Goal: Information Seeking & Learning: Compare options

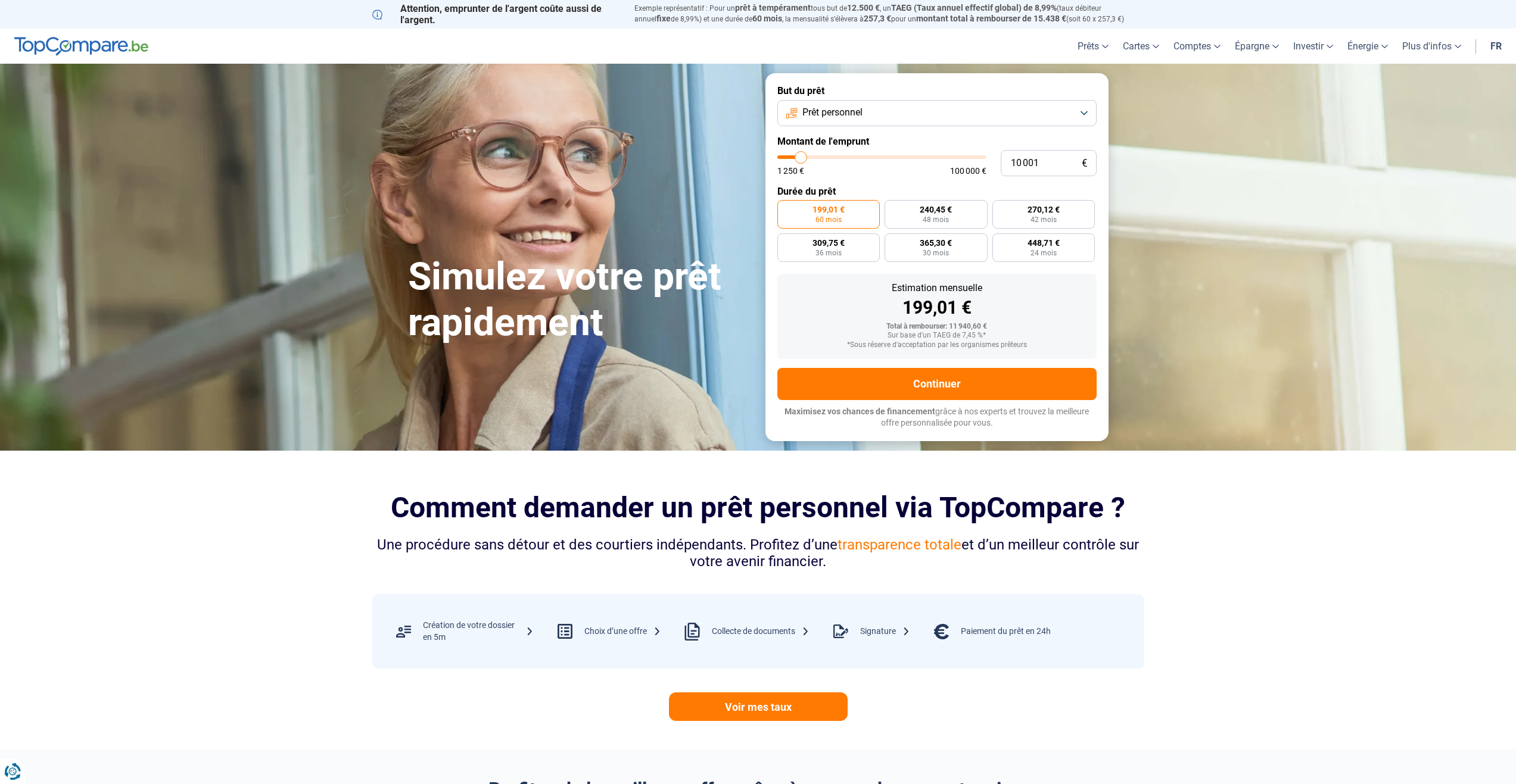
type input "9 750"
type input "9750"
type input "10 000"
type input "10000"
type input "10 250"
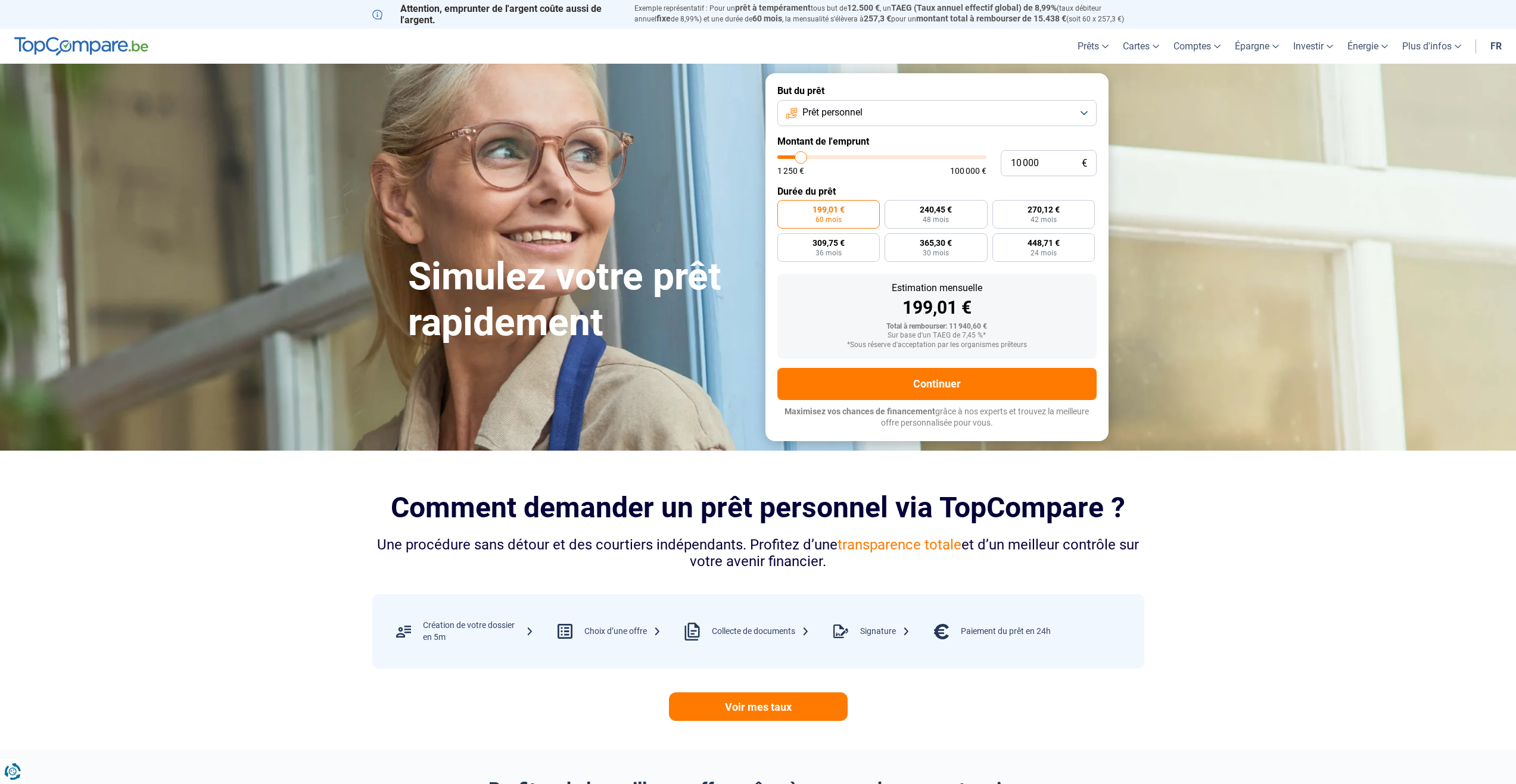
type input "10250"
type input "10 500"
type input "10500"
type input "11 000"
type input "11000"
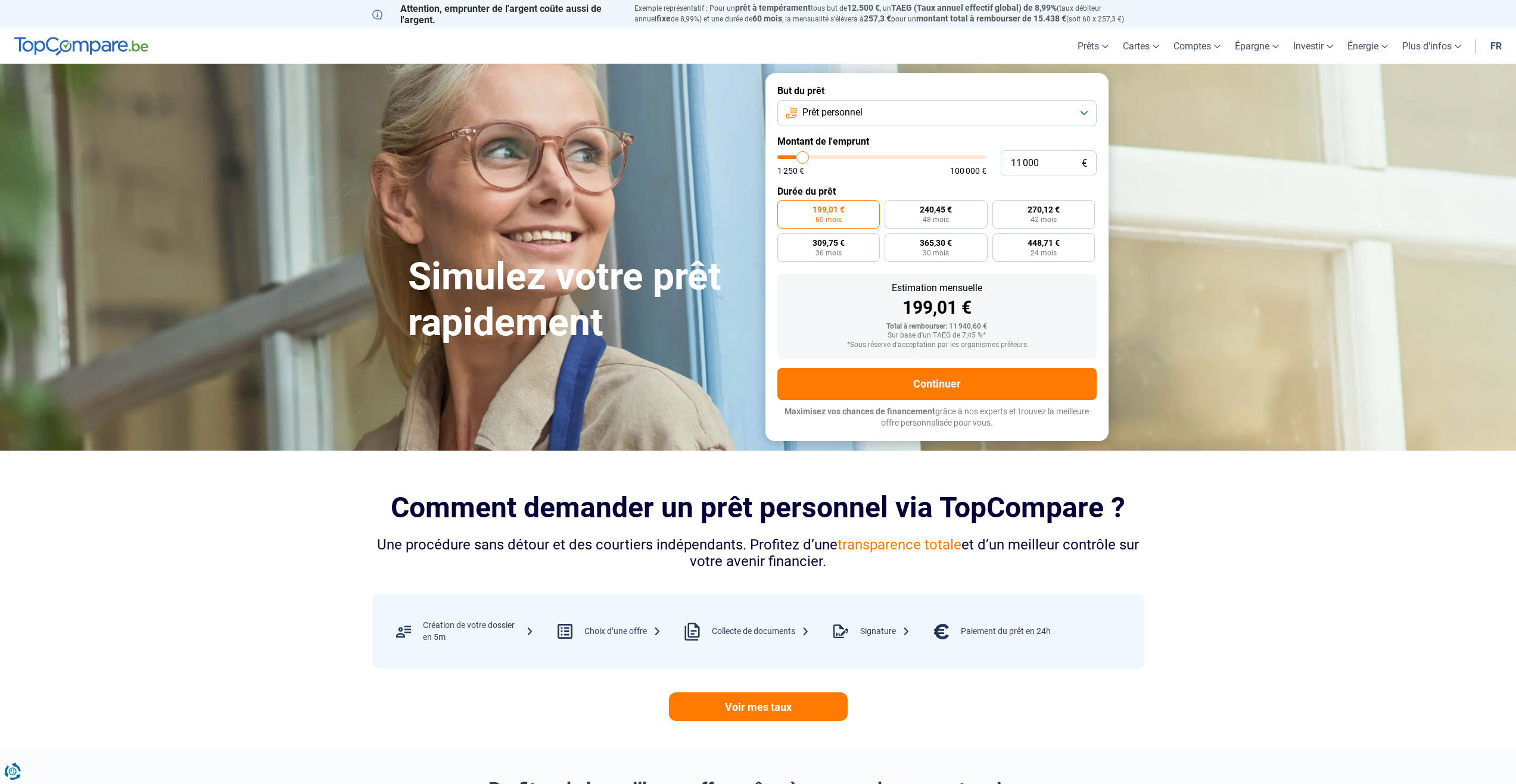
type input "11 500"
type input "11500"
type input "11 750"
type input "11750"
type input "12 000"
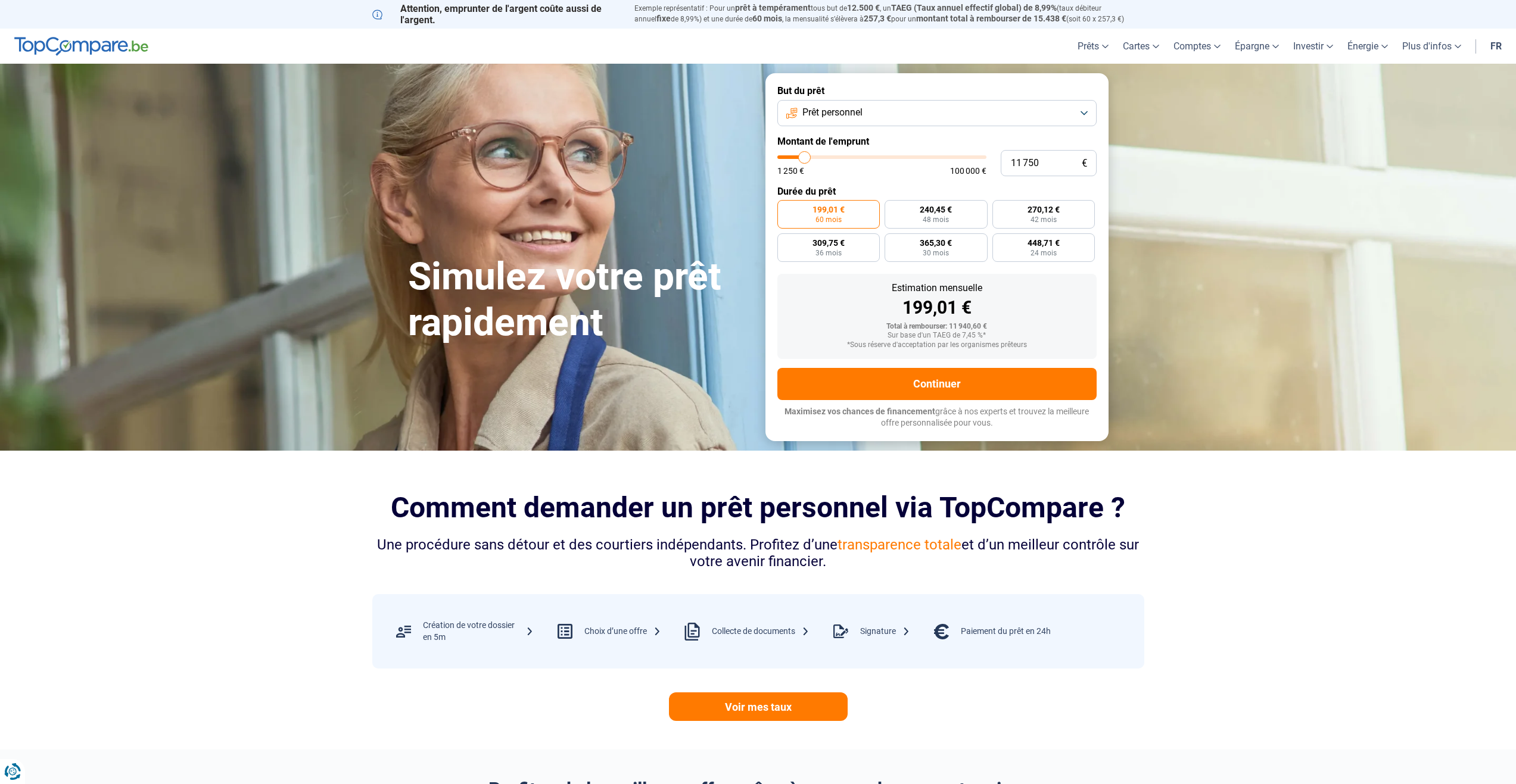
type input "12000"
type input "11 750"
type input "11750"
type input "11 500"
type input "11500"
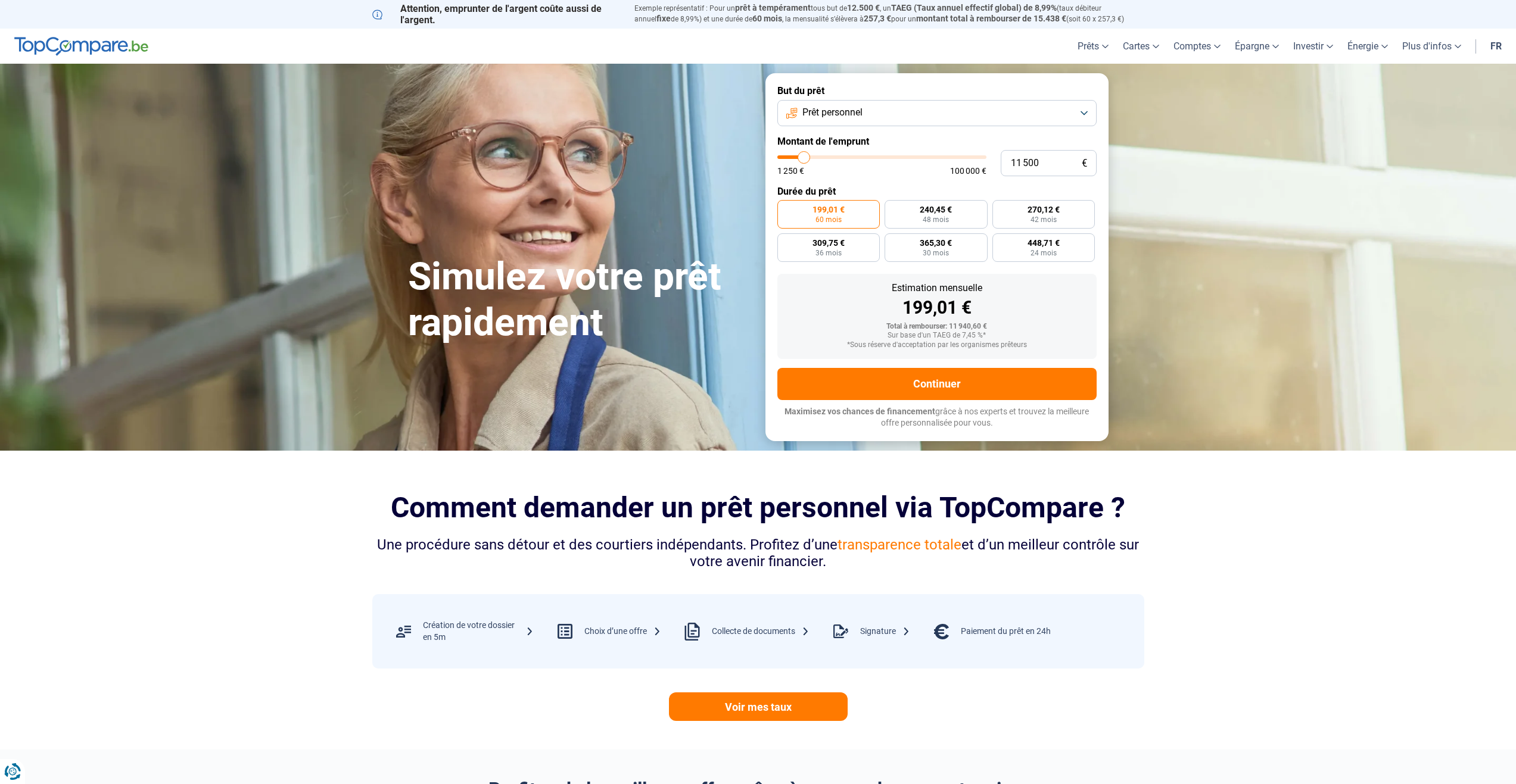
type input "11 250"
type input "11250"
type input "10 500"
type input "10500"
type input "10 250"
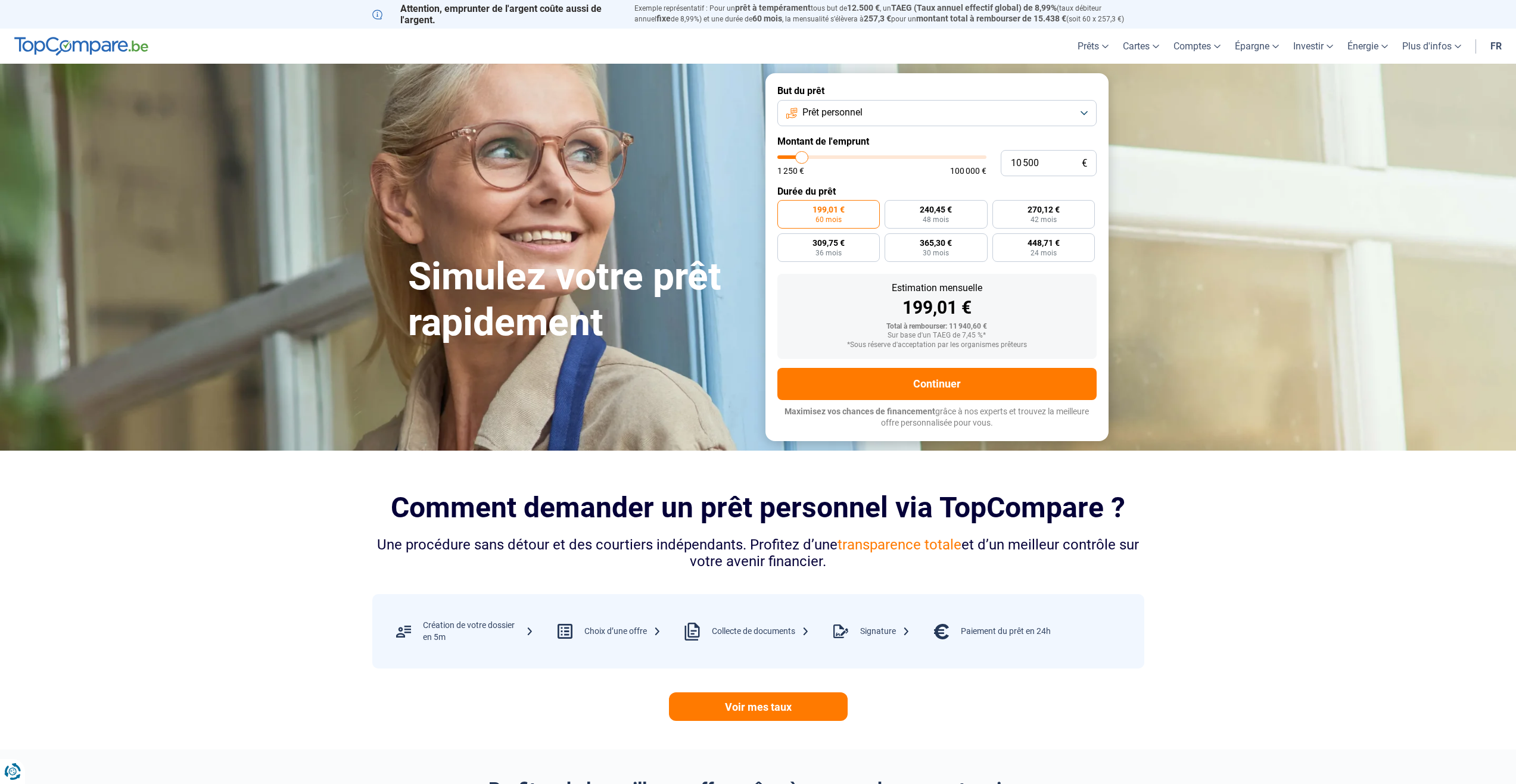
type input "10250"
type input "9 750"
type input "9750"
type input "9 500"
type input "9500"
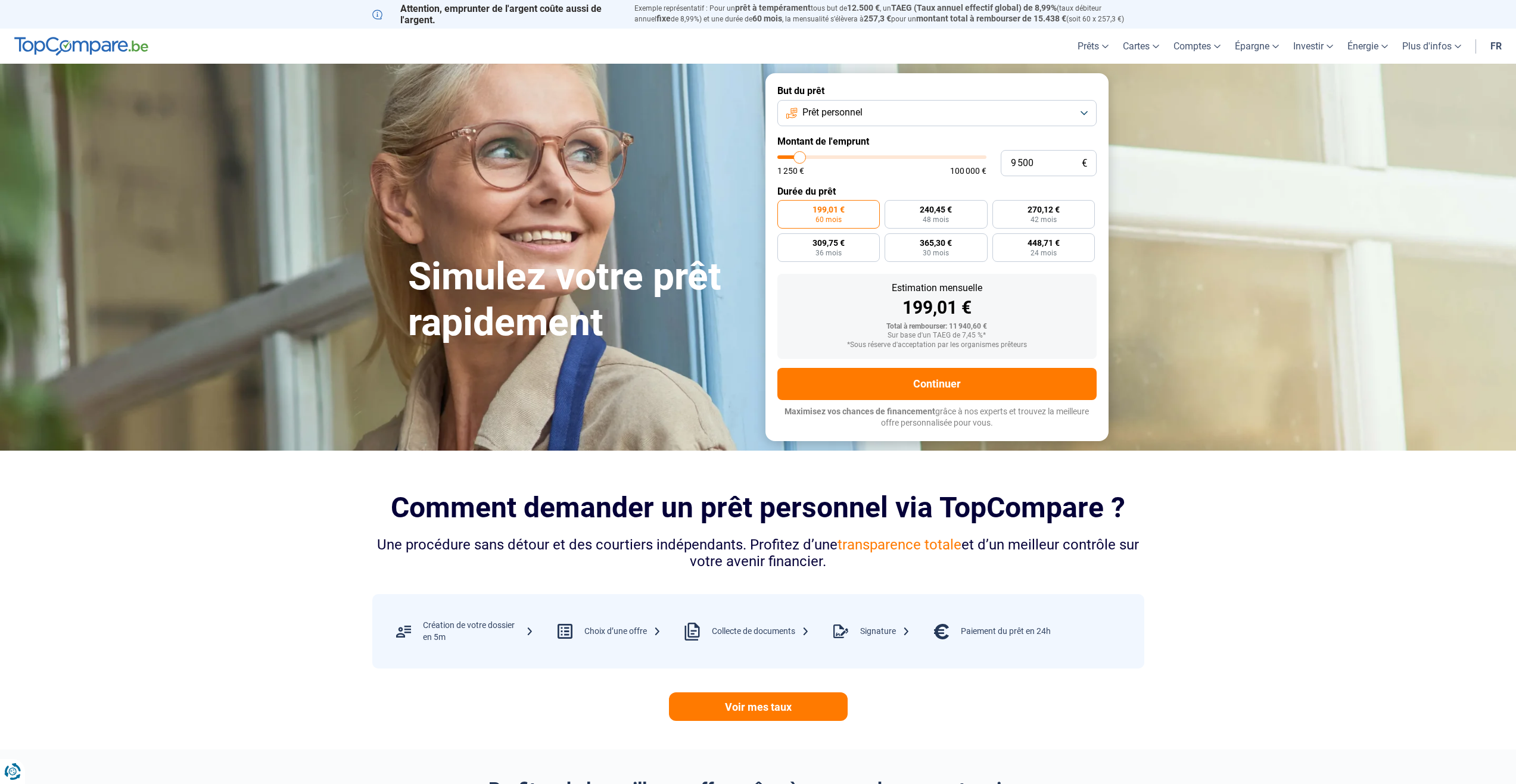
click at [800, 158] on input "range" at bounding box center [882, 157] width 209 height 4
radio input "true"
drag, startPoint x: 1047, startPoint y: 158, endPoint x: 1007, endPoint y: 159, distance: 40.0
click at [1007, 159] on input "9 500" at bounding box center [1049, 163] width 96 height 26
type input "3"
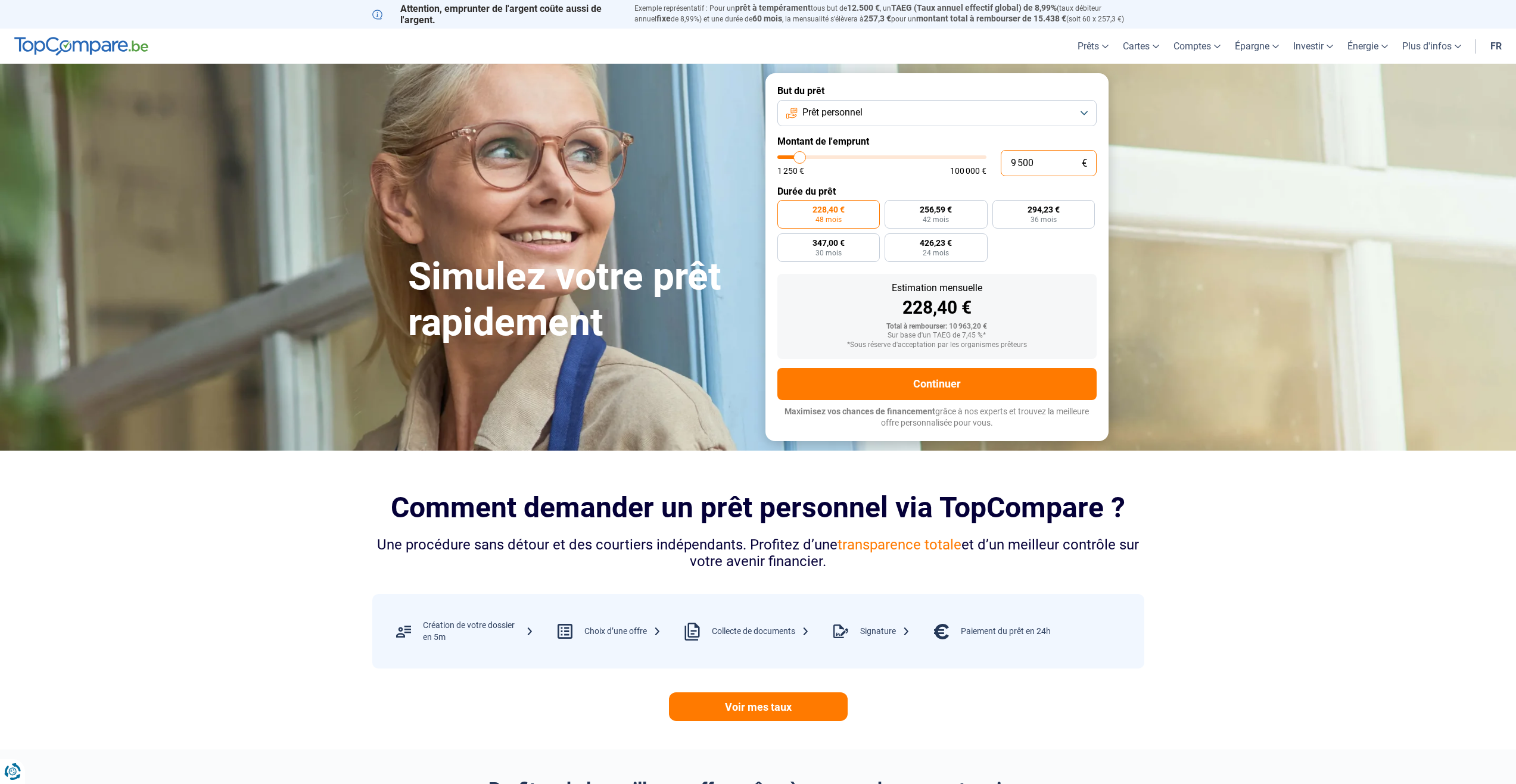
type input "1250"
type input "30"
type input "1250"
type input "300"
type input "1250"
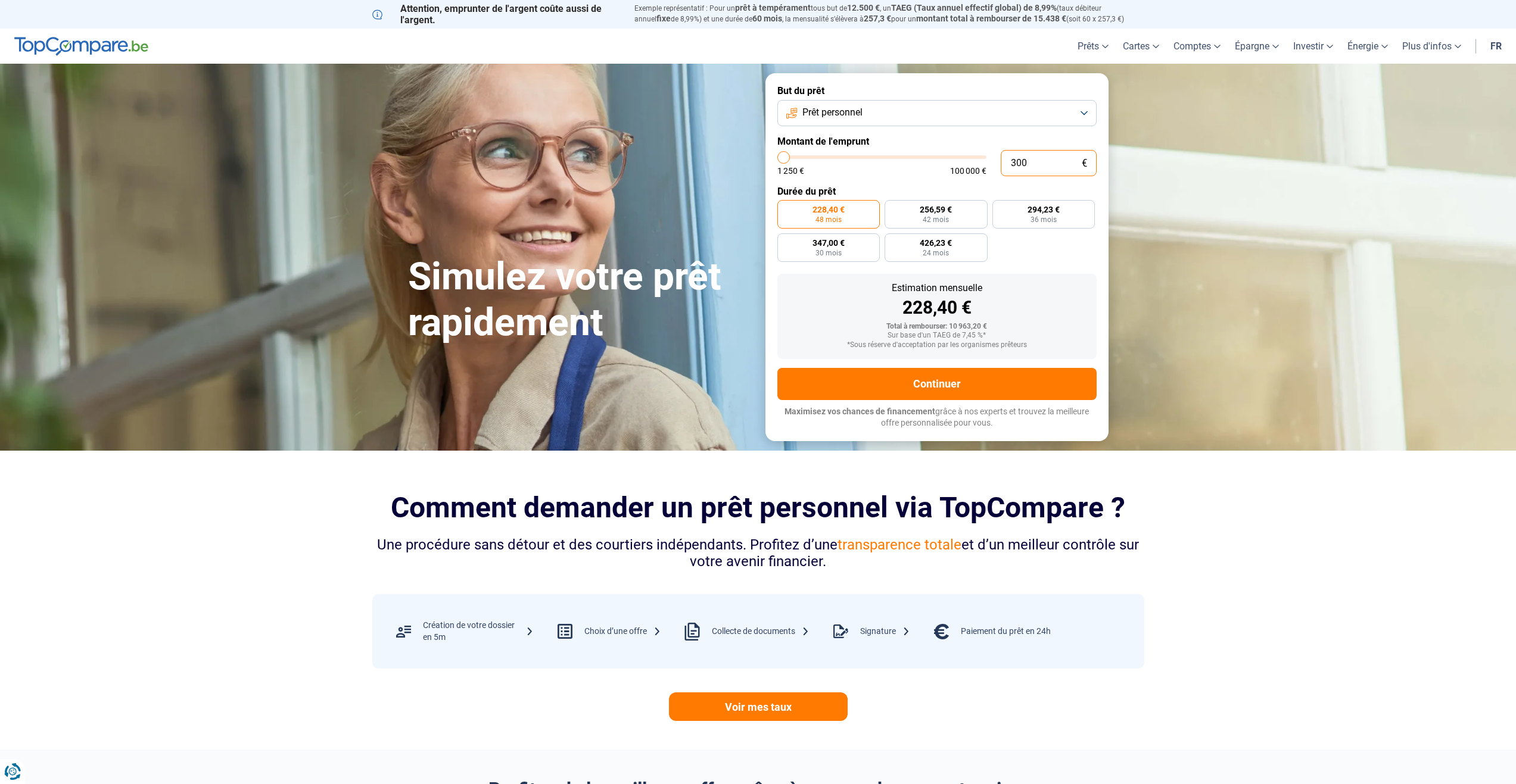
type input "3 000"
type input "3000"
type input "3 000"
radio input "true"
click at [1047, 288] on div "Estimation mensuelle 228,40 € Total à rembourser: 10 963,20 € Sur base d'un TAE…" at bounding box center [937, 316] width 320 height 85
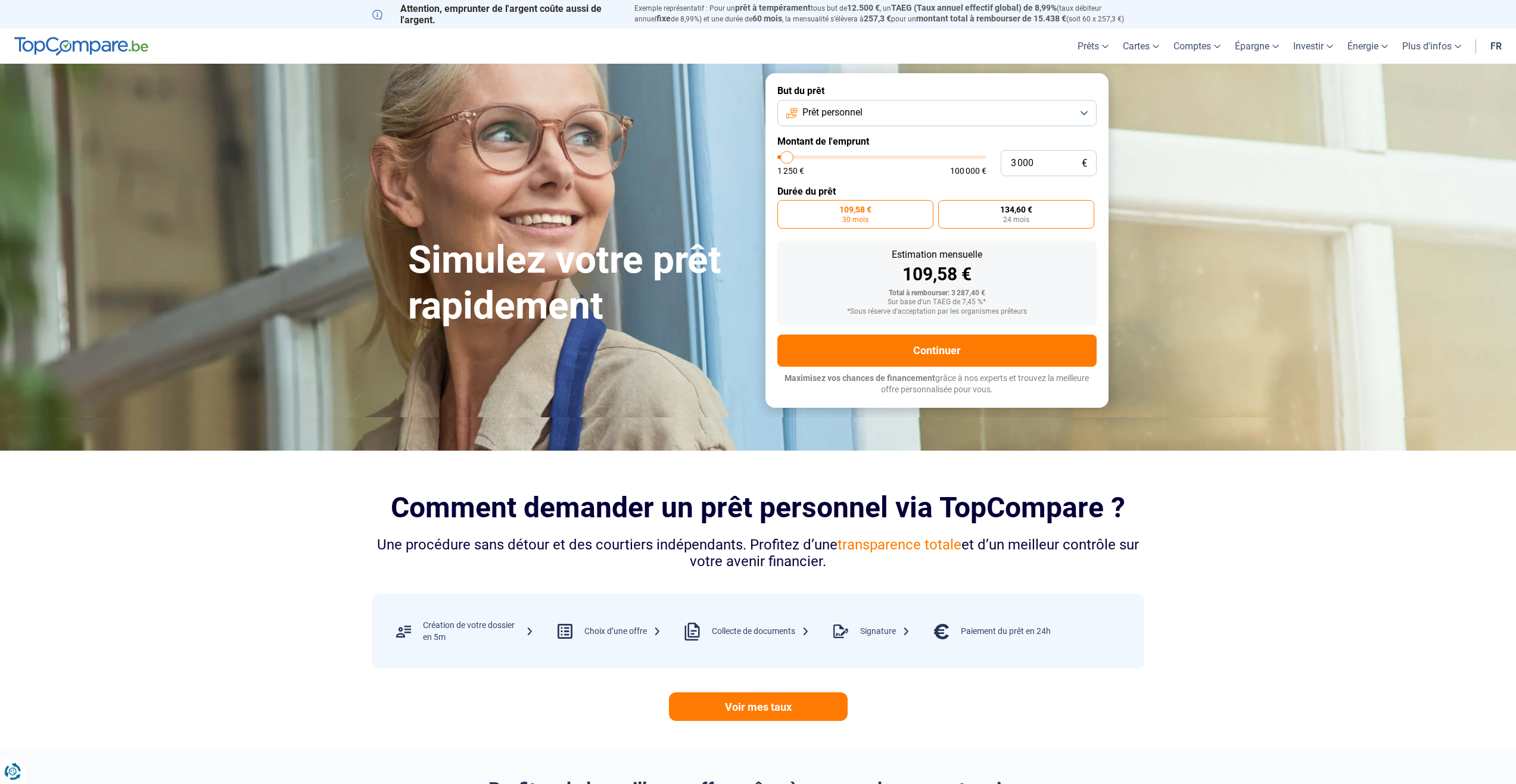
click at [966, 218] on label "134,60 € 24 mois" at bounding box center [1016, 214] width 156 height 29
click at [946, 208] on input "134,60 € 24 mois" at bounding box center [942, 204] width 8 height 8
radio input "true"
click at [911, 218] on label "109,58 € 30 mois" at bounding box center [855, 214] width 156 height 29
click at [785, 208] on input "109,58 € 30 mois" at bounding box center [781, 204] width 8 height 8
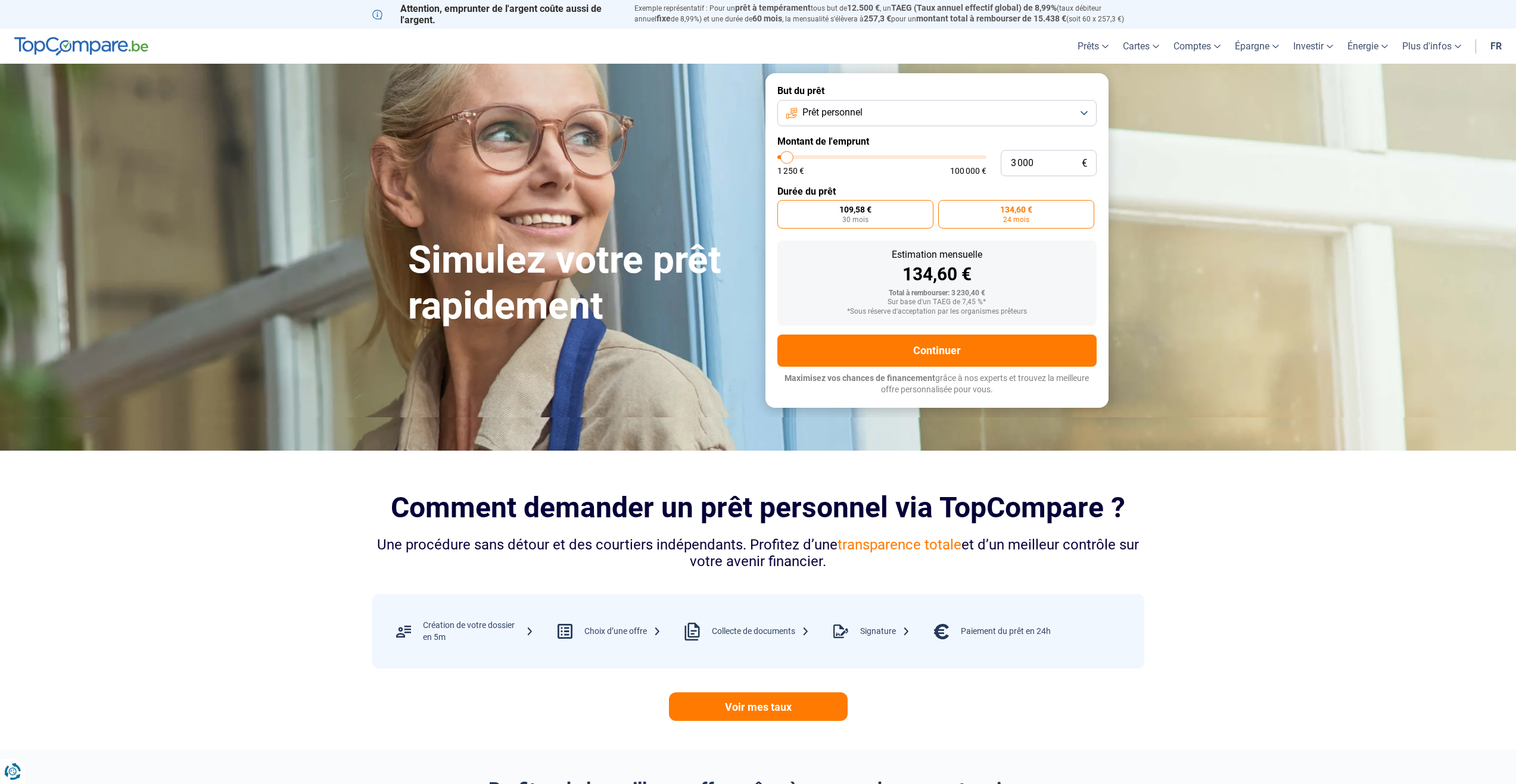
radio input "true"
click at [986, 213] on label "134,60 € 24 mois" at bounding box center [1016, 214] width 156 height 29
click at [946, 208] on input "134,60 € 24 mois" at bounding box center [942, 204] width 8 height 8
radio input "true"
click at [916, 216] on label "109,58 € 30 mois" at bounding box center [855, 214] width 156 height 29
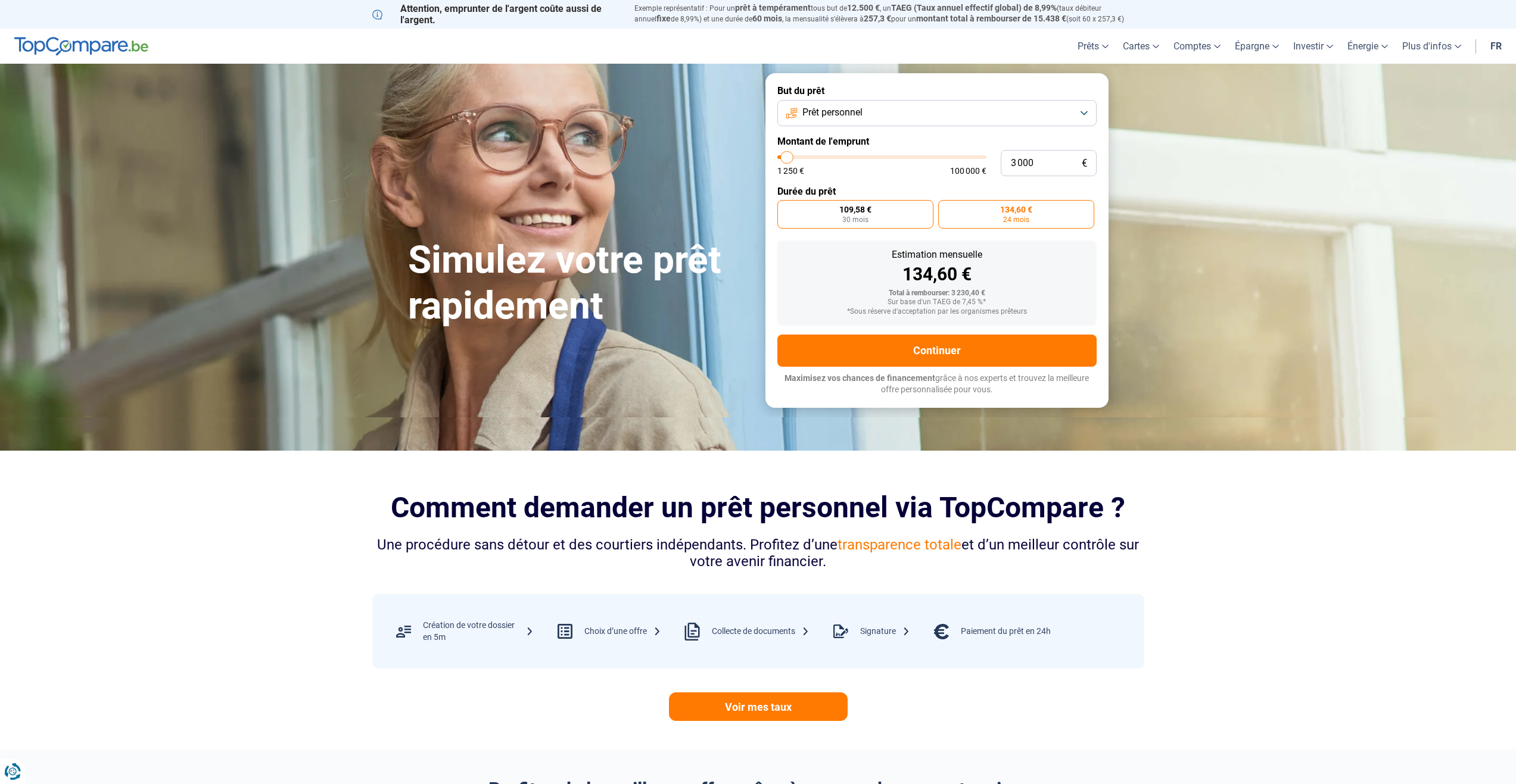
click at [785, 208] on input "109,58 € 30 mois" at bounding box center [781, 204] width 8 height 8
radio input "true"
drag, startPoint x: 996, startPoint y: 215, endPoint x: 914, endPoint y: 214, distance: 82.0
click at [995, 215] on label "134,60 € 24 mois" at bounding box center [1016, 214] width 156 height 29
click at [946, 208] on input "134,60 € 24 mois" at bounding box center [942, 204] width 8 height 8
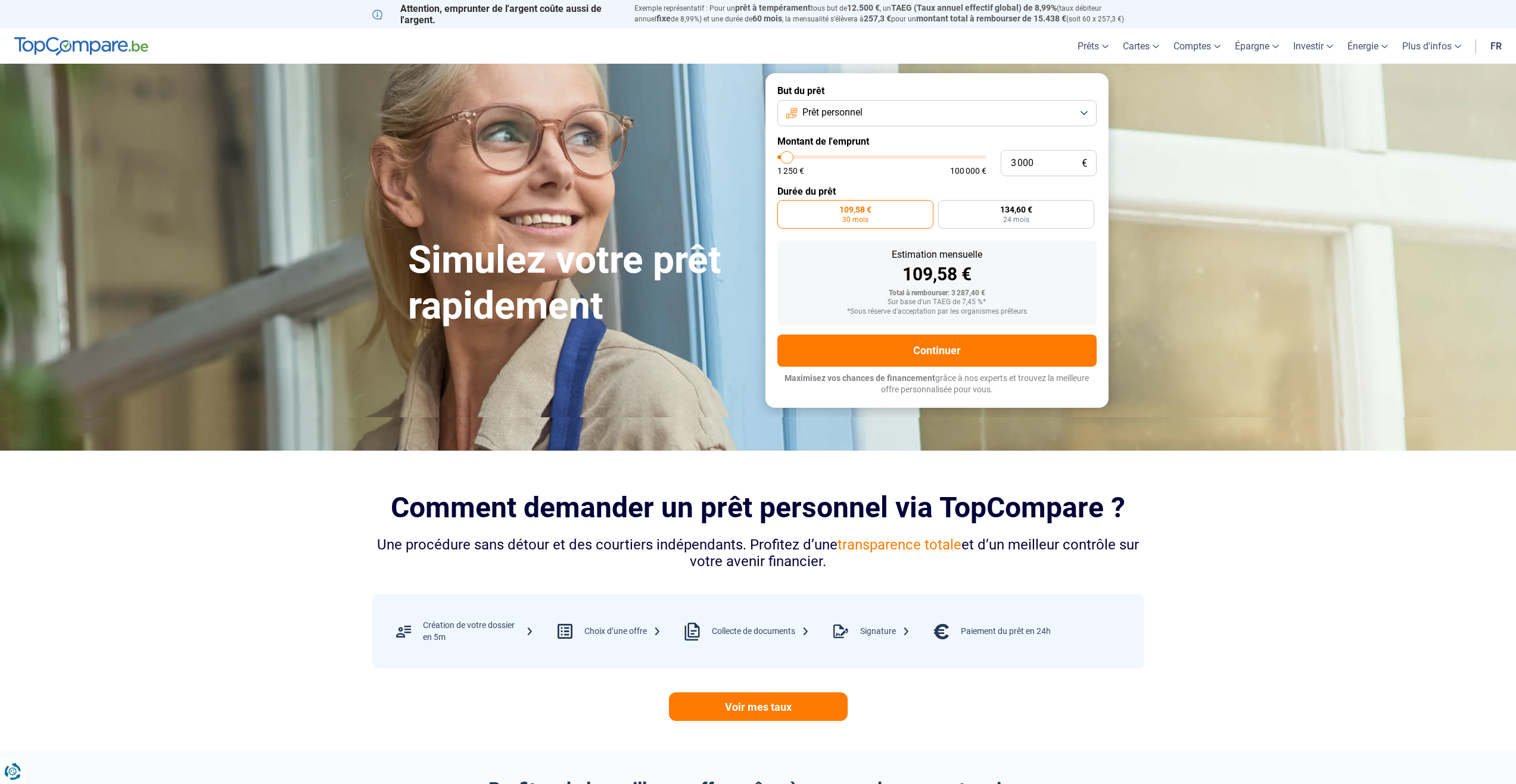
radio input "true"
click at [914, 214] on label "109,58 € 30 mois" at bounding box center [855, 214] width 156 height 29
click at [785, 208] on input "109,58 € 30 mois" at bounding box center [781, 204] width 8 height 8
radio input "true"
click at [937, 222] on div "109,58 € 30 mois 134,60 € 24 mois" at bounding box center [937, 214] width 320 height 29
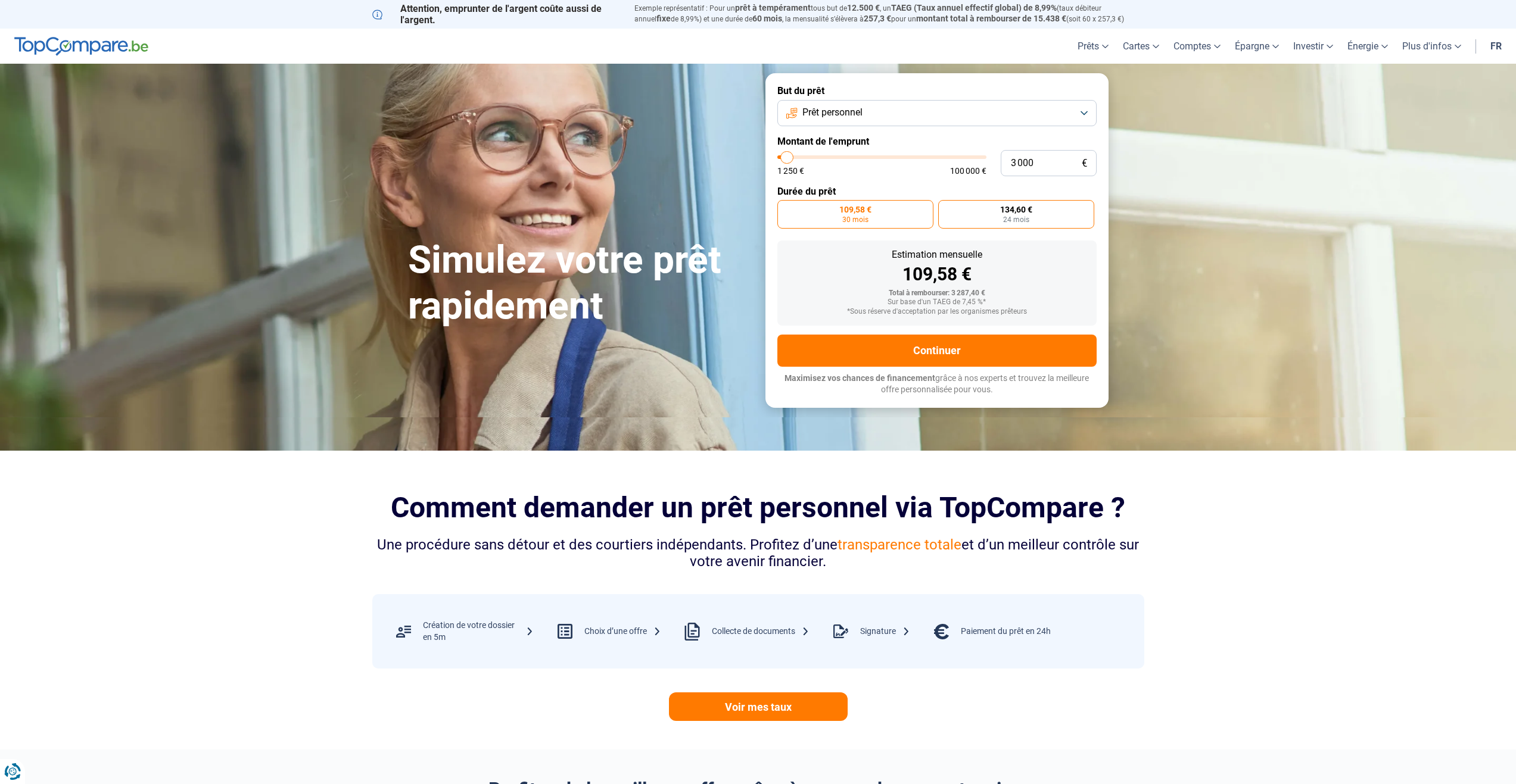
click at [962, 210] on label "134,60 € 24 mois" at bounding box center [1016, 214] width 156 height 29
click at [946, 208] on input "134,60 € 24 mois" at bounding box center [942, 204] width 8 height 8
radio input "true"
click at [902, 223] on label "109,58 € 30 mois" at bounding box center [855, 214] width 156 height 29
click at [785, 208] on input "109,58 € 30 mois" at bounding box center [781, 204] width 8 height 8
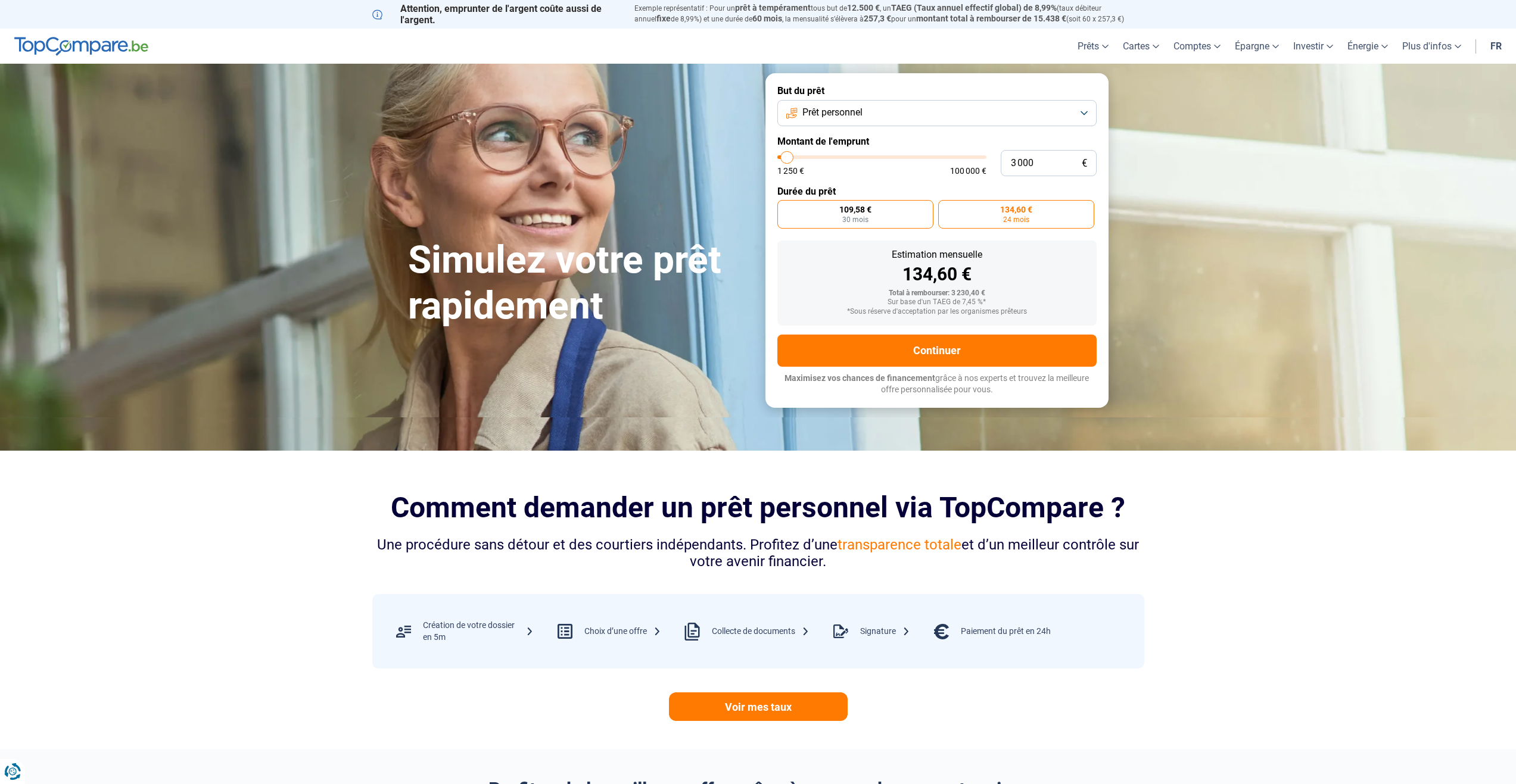
radio input "true"
click at [981, 211] on label "134,60 € 24 mois" at bounding box center [1016, 214] width 156 height 29
click at [946, 208] on input "134,60 € 24 mois" at bounding box center [942, 204] width 8 height 8
radio input "true"
click at [938, 104] on button "Prêt personnel" at bounding box center [937, 113] width 320 height 26
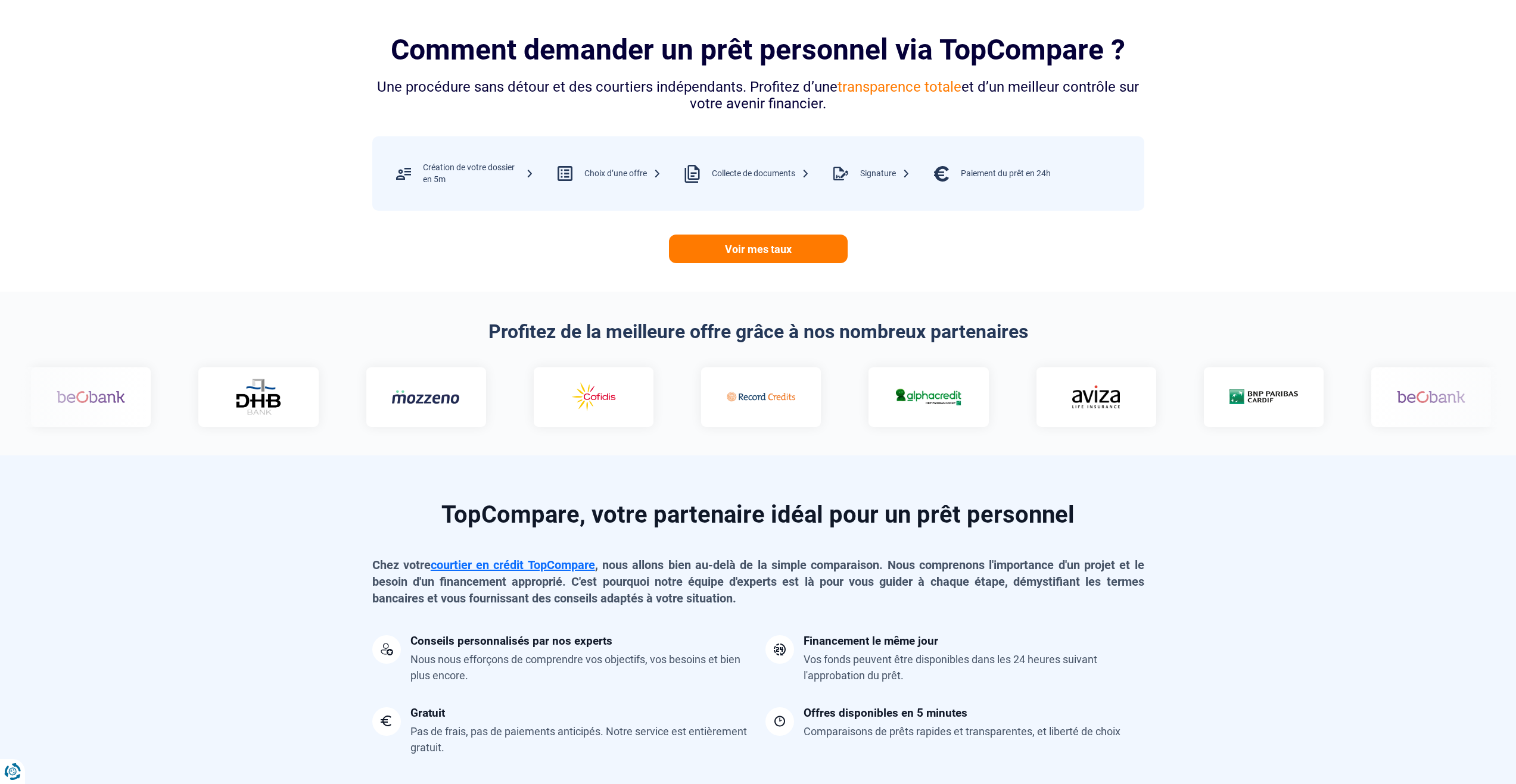
scroll to position [476, 0]
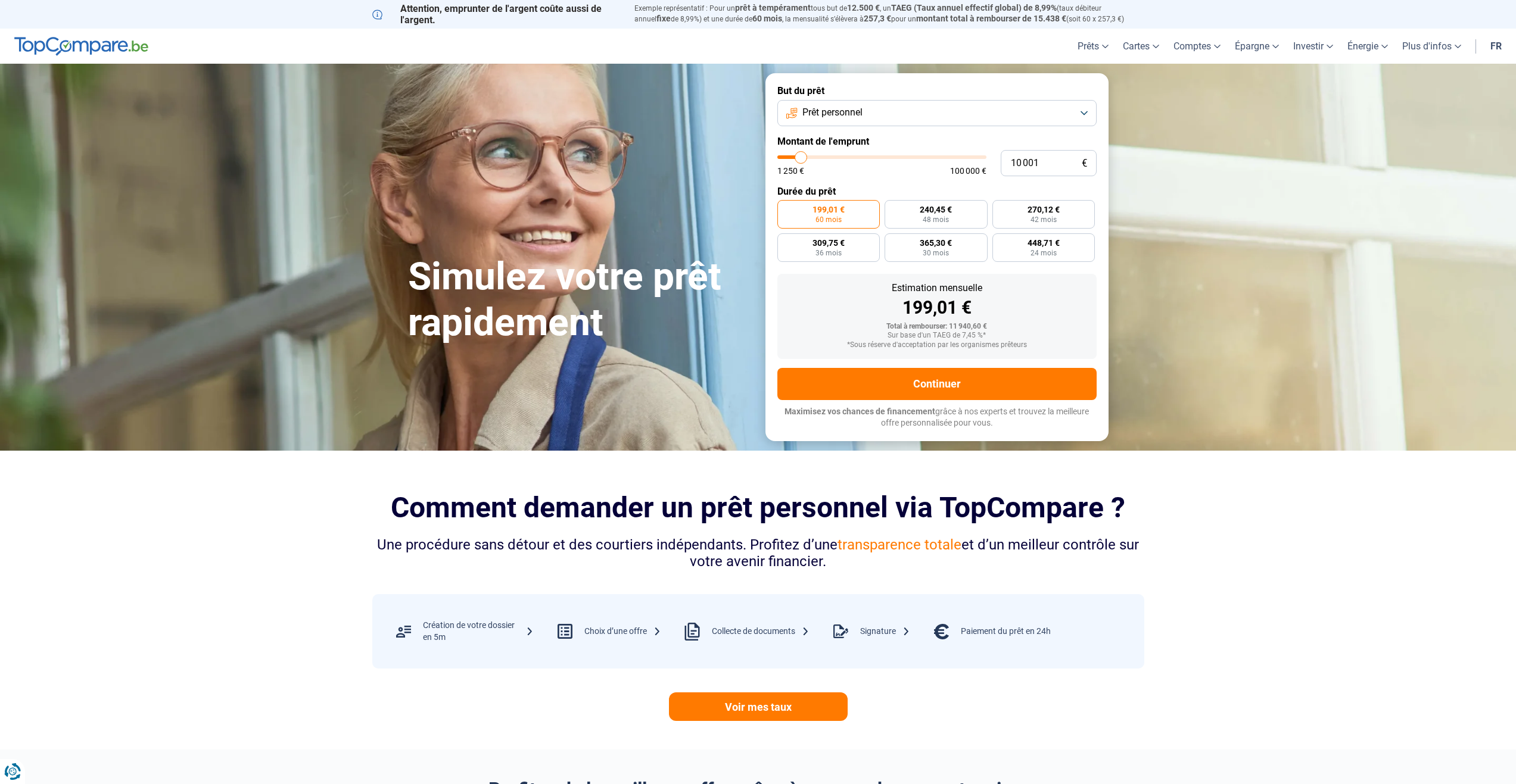
type input "8 500"
type input "8500"
type input "8 250"
type input "8250"
type input "8 000"
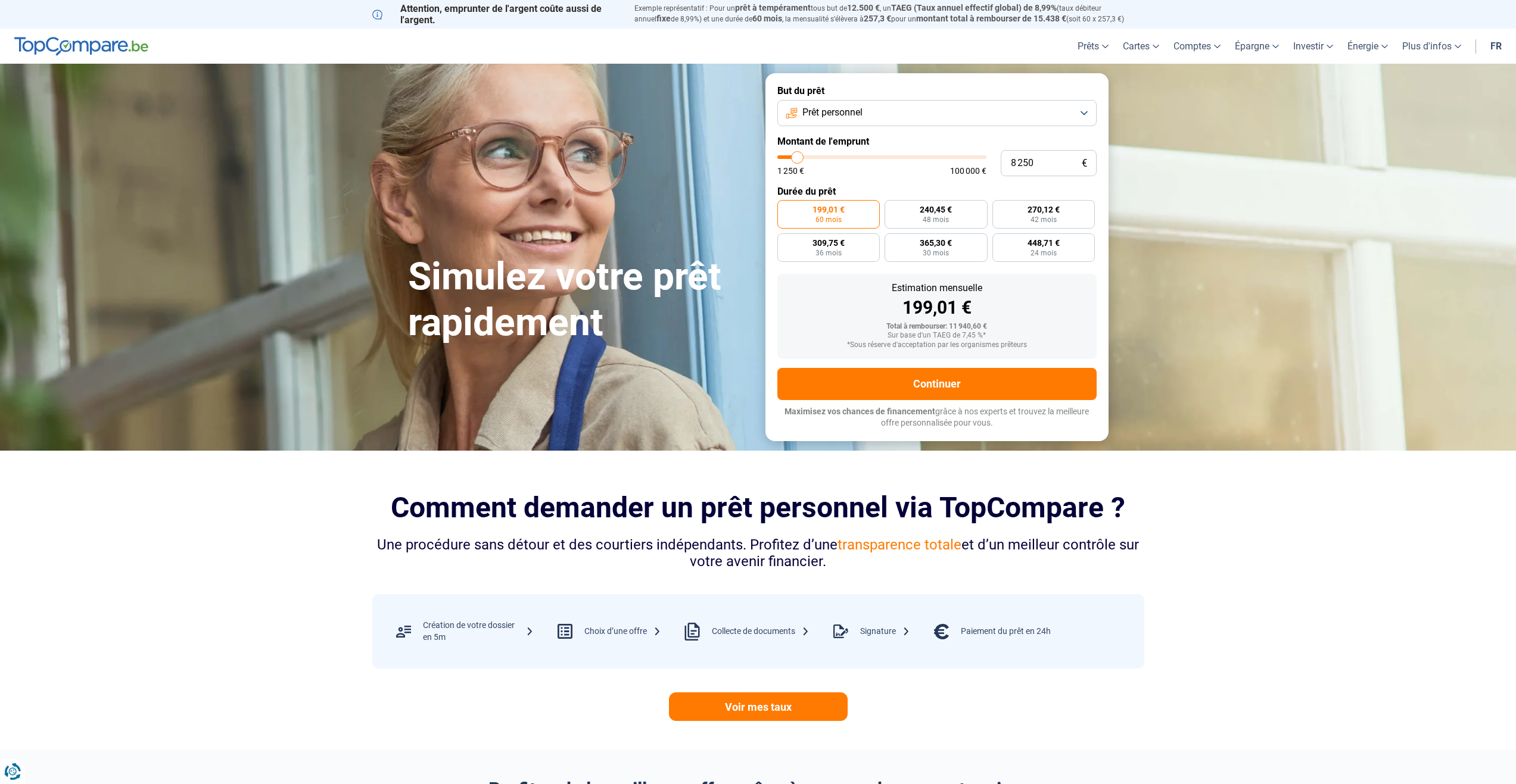
type input "8000"
type input "7 500"
type input "7500"
type input "7 250"
type input "7250"
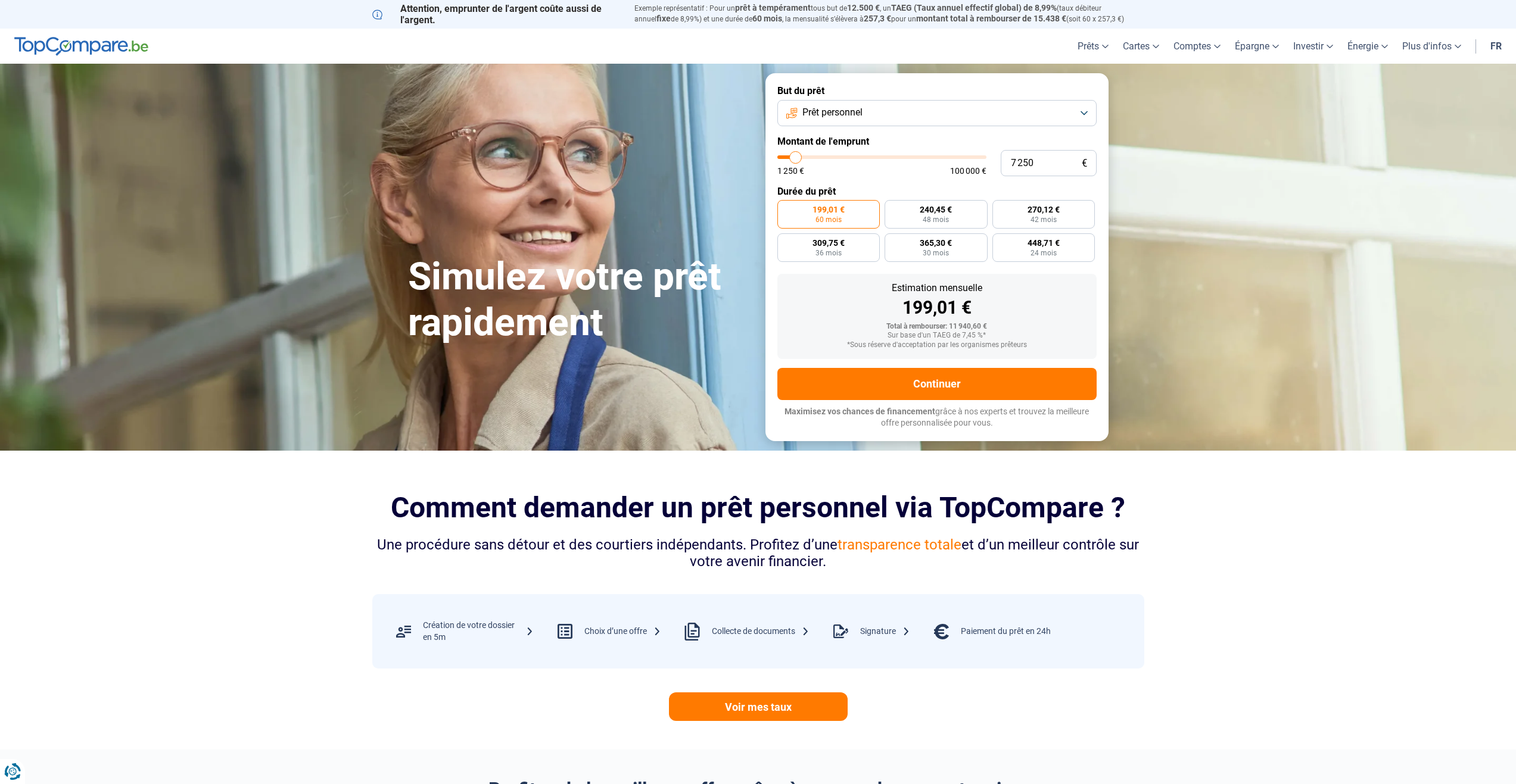
type input "6 750"
type input "6750"
type input "5 750"
type input "5750"
type input "5 250"
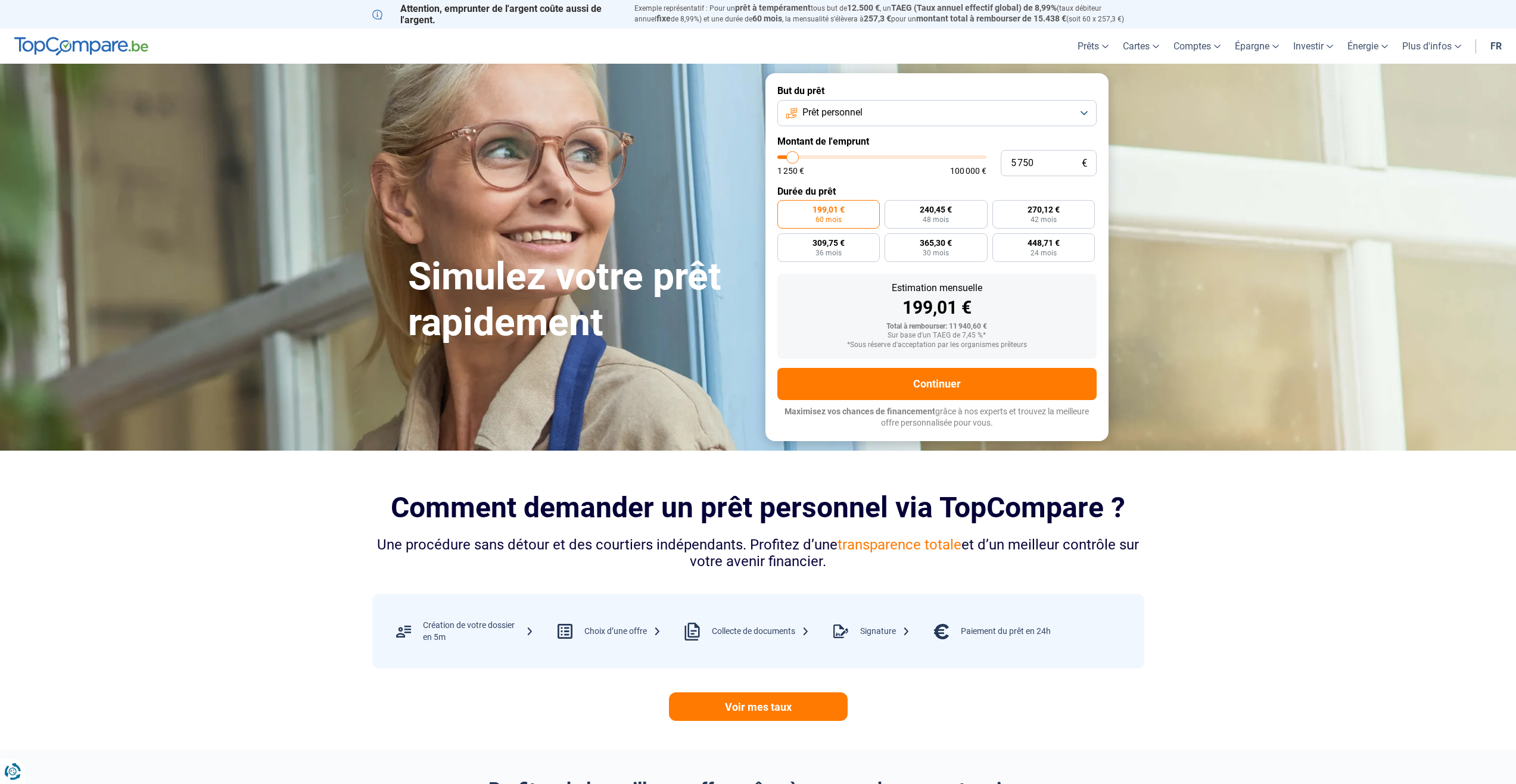
type input "5250"
type input "4 500"
type input "4500"
type input "4 000"
type input "4000"
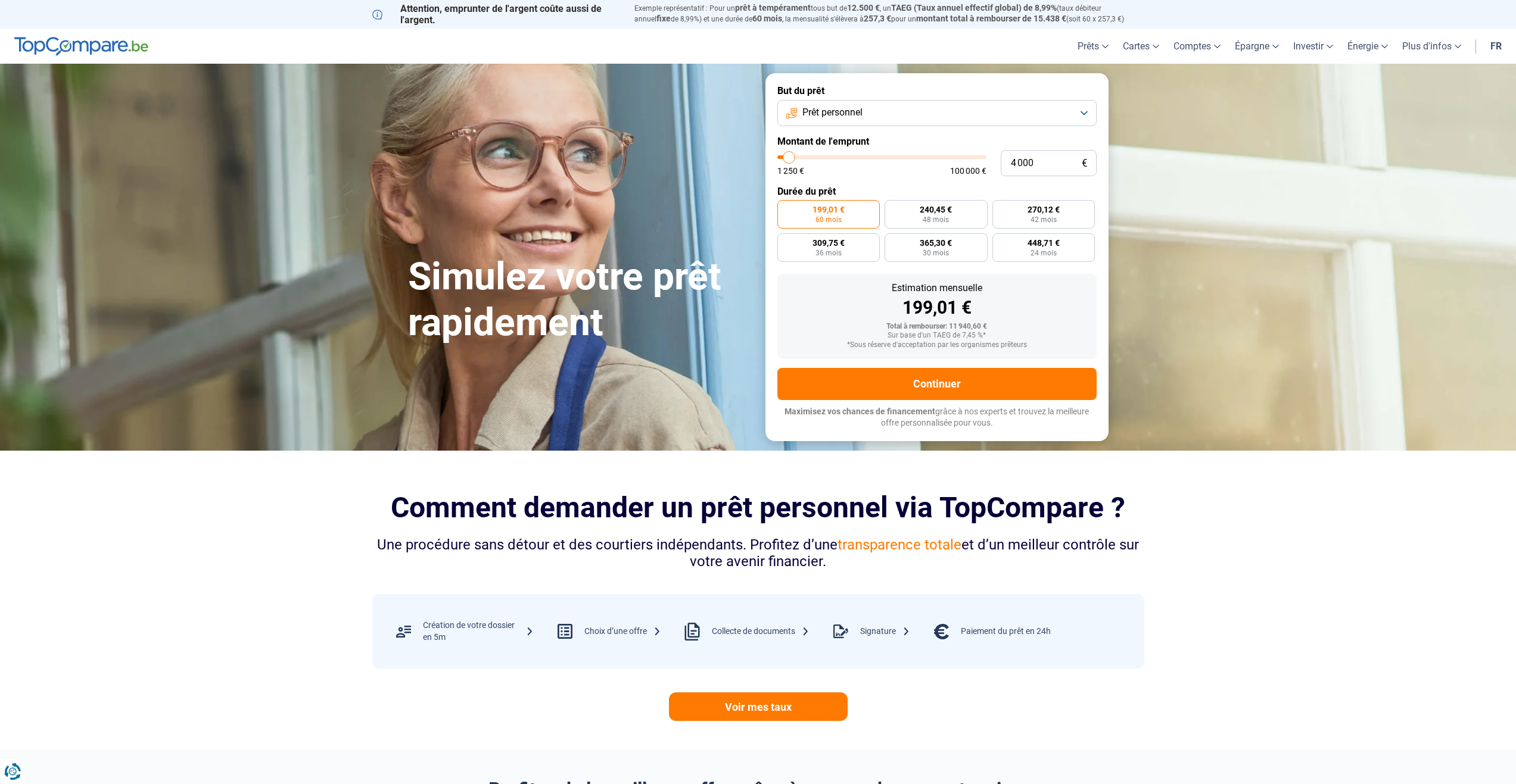
type input "3 500"
type input "3500"
type input "3 000"
type input "3000"
type input "2 750"
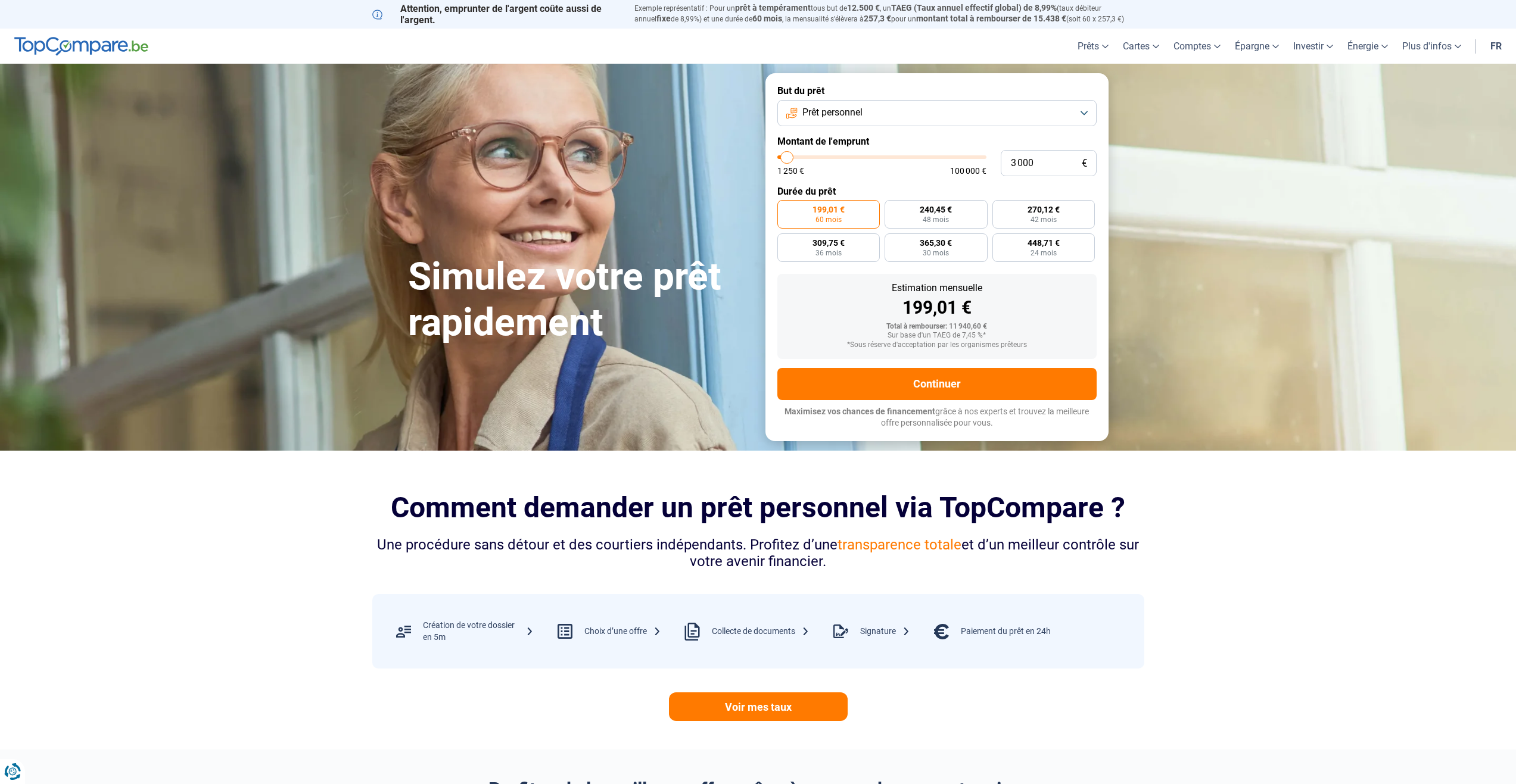
type input "2750"
type input "2 500"
drag, startPoint x: 799, startPoint y: 158, endPoint x: 786, endPoint y: 161, distance: 13.3
type input "2500"
click at [786, 159] on input "range" at bounding box center [882, 157] width 209 height 4
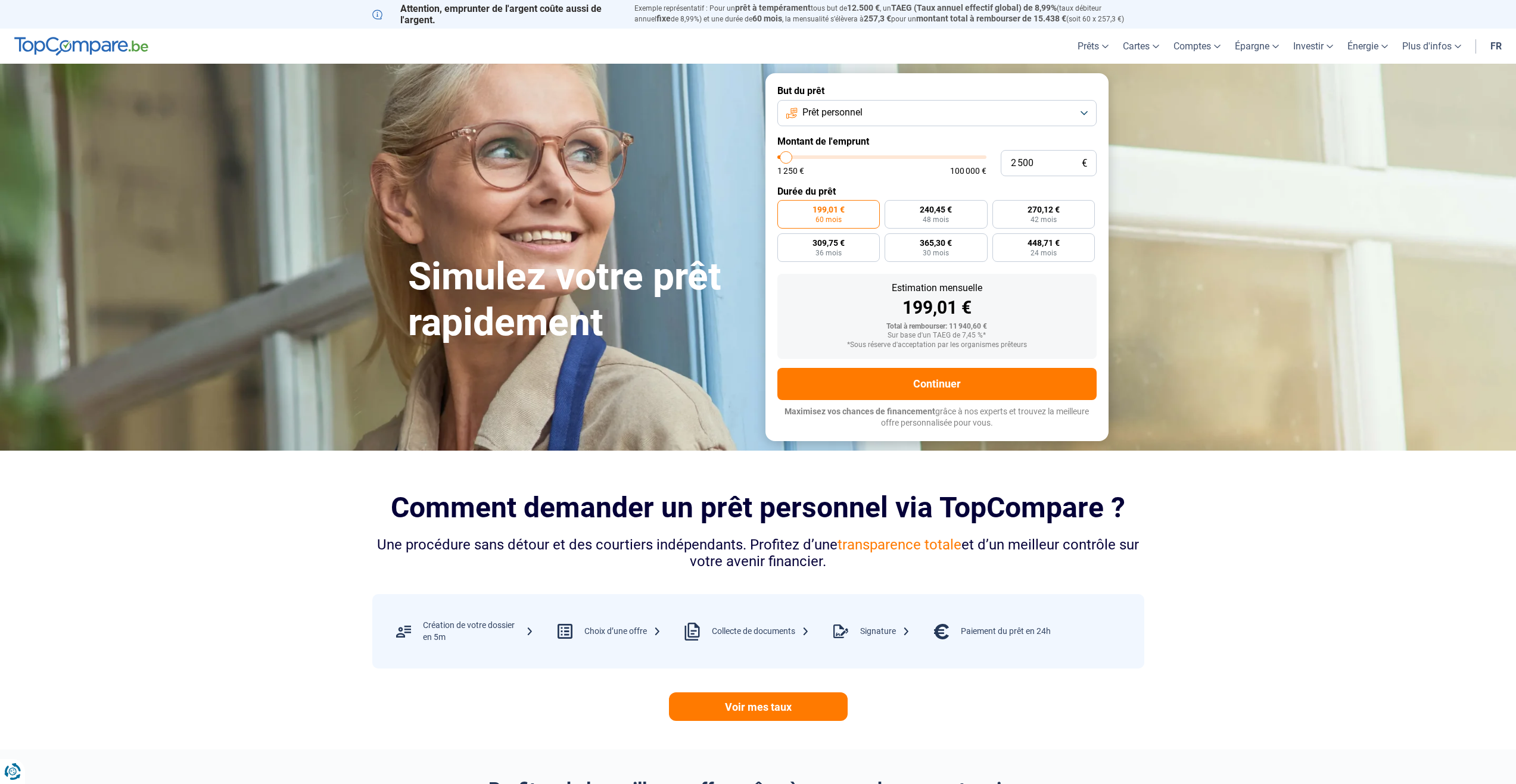
radio input "true"
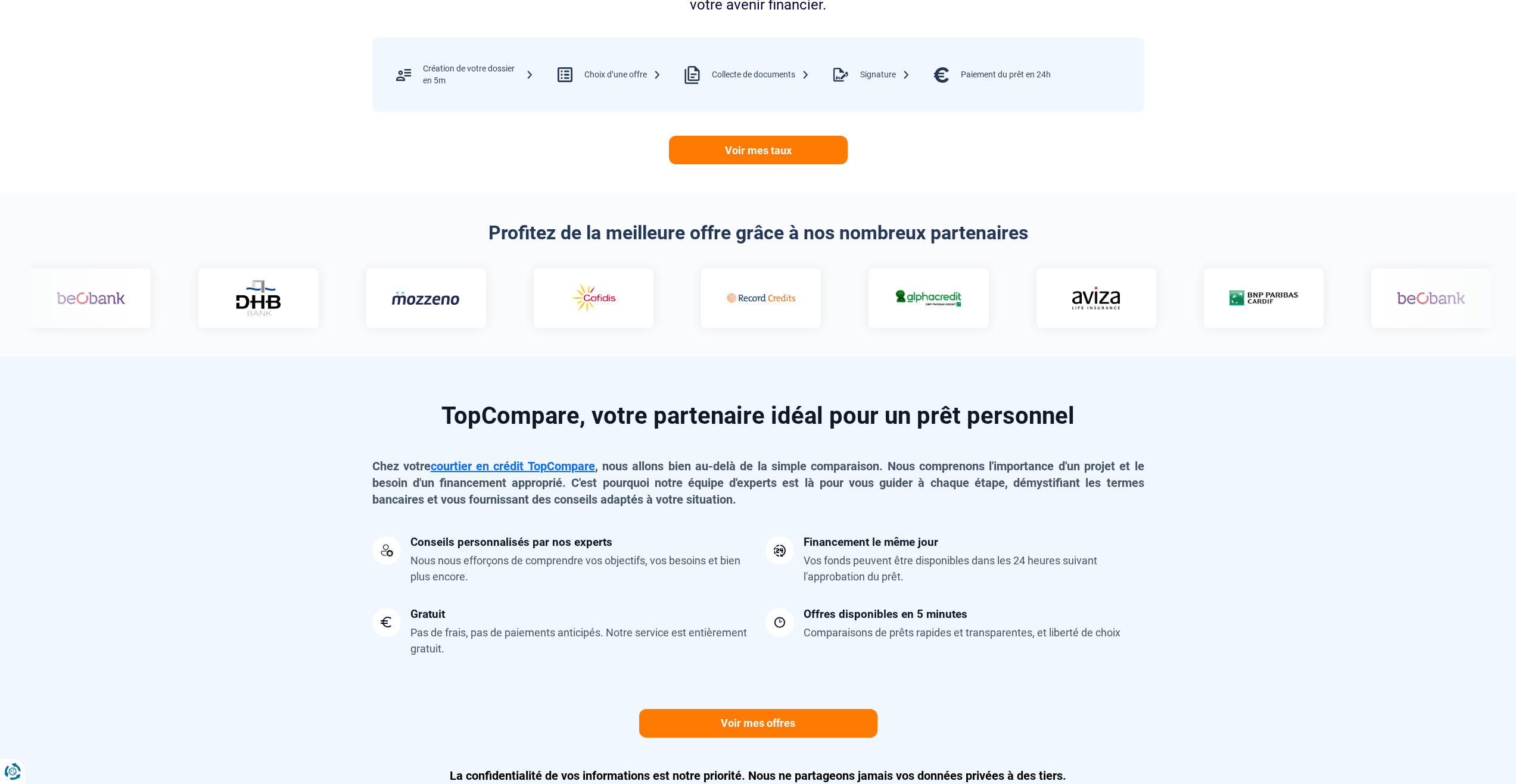
scroll to position [596, 0]
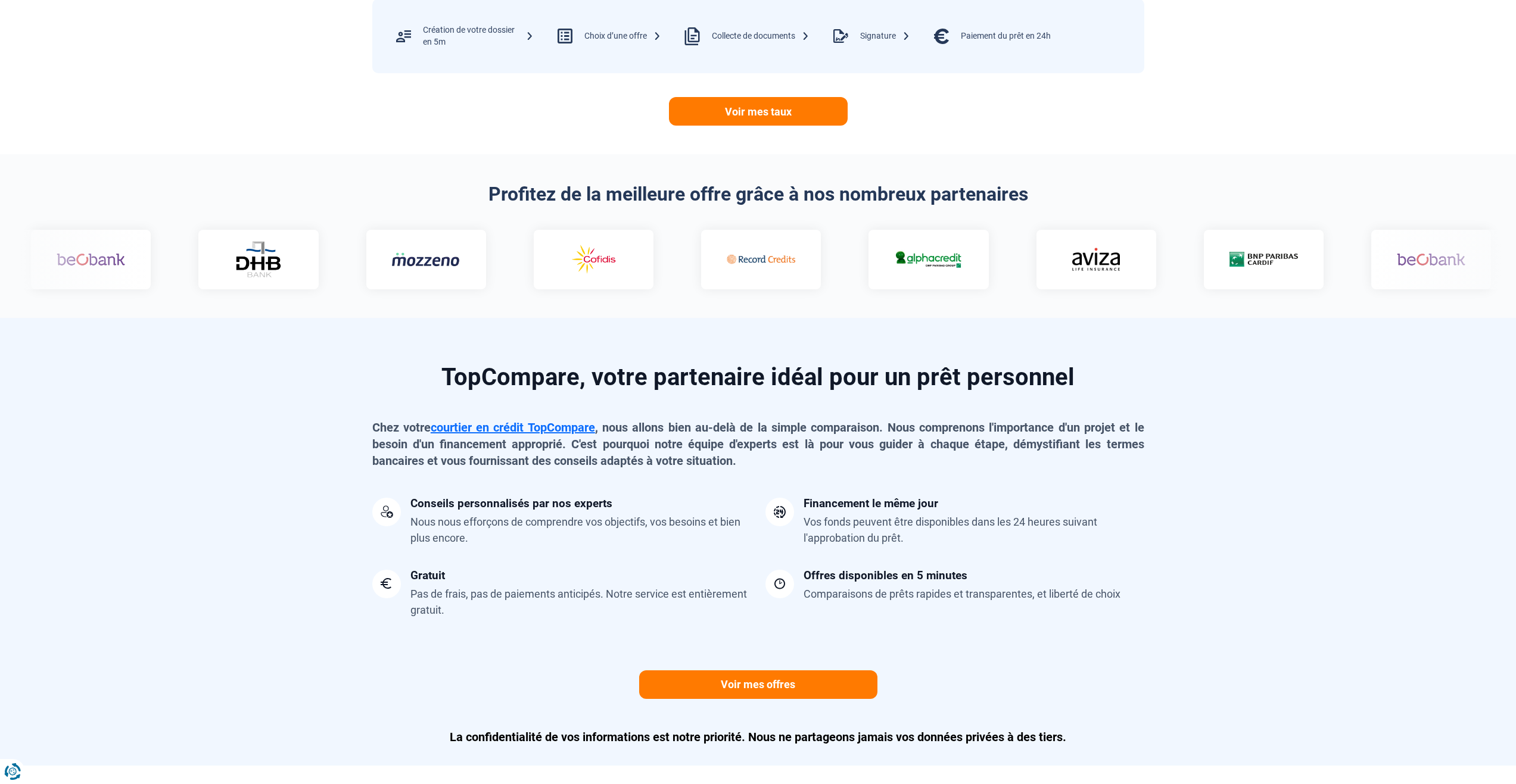
drag, startPoint x: 834, startPoint y: 401, endPoint x: 838, endPoint y: 393, distance: 8.9
